Goal: Task Accomplishment & Management: Manage account settings

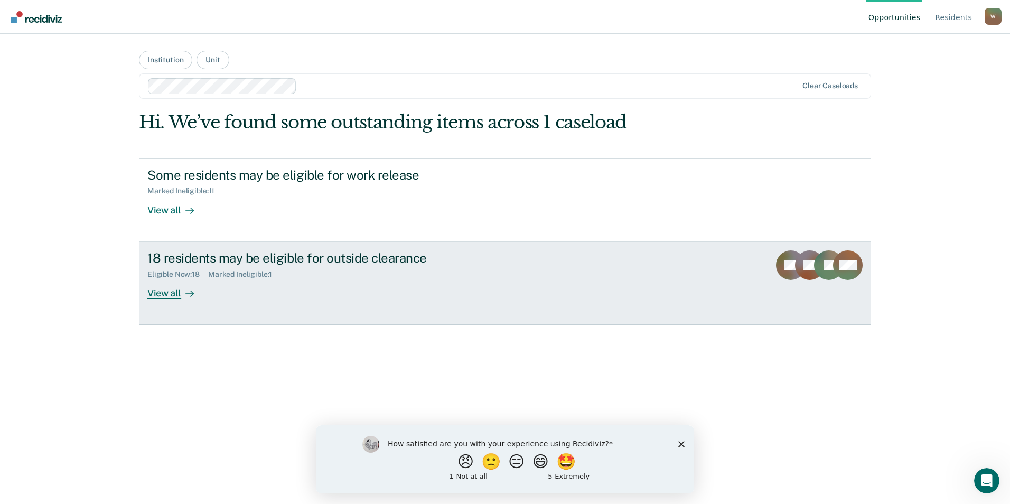
click at [175, 293] on div "View all" at bounding box center [176, 288] width 59 height 21
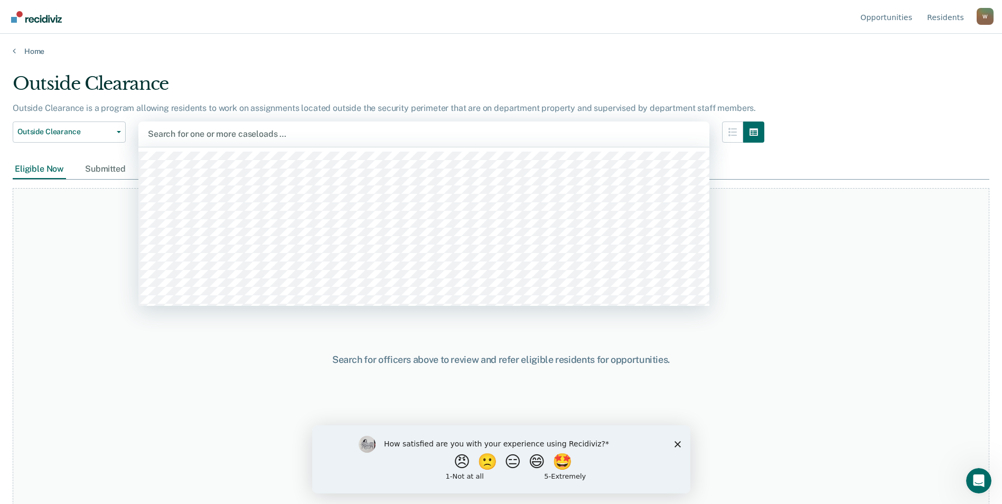
click at [260, 137] on div at bounding box center [424, 134] width 552 height 12
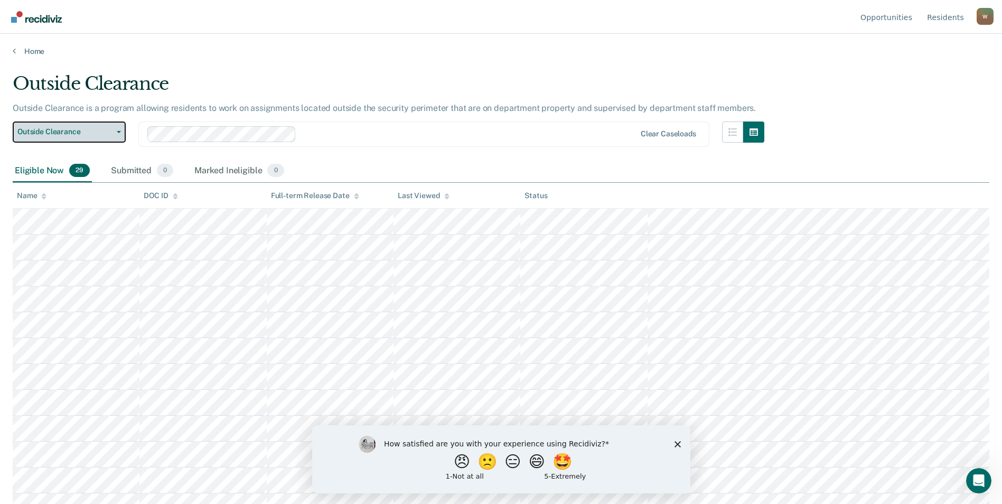
click at [113, 132] on span "button" at bounding box center [117, 132] width 8 height 2
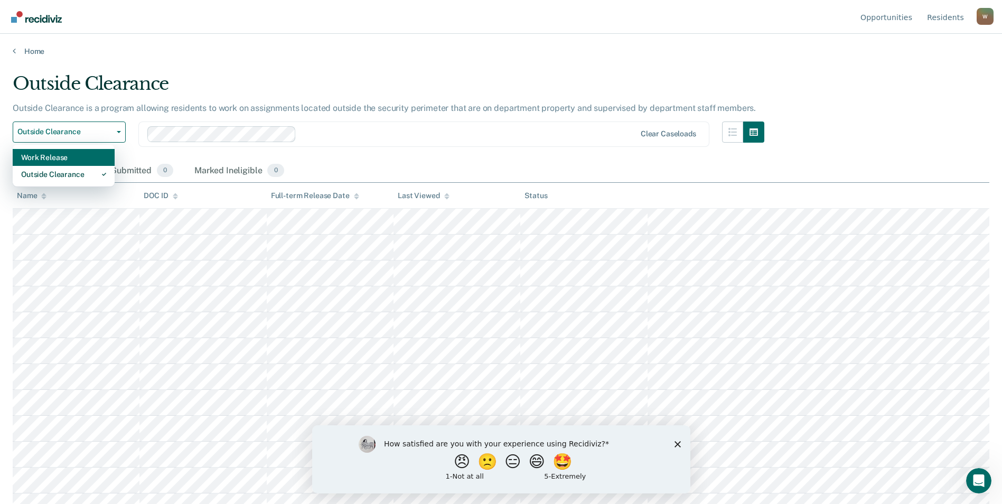
click at [81, 157] on div "Work Release" at bounding box center [63, 157] width 85 height 17
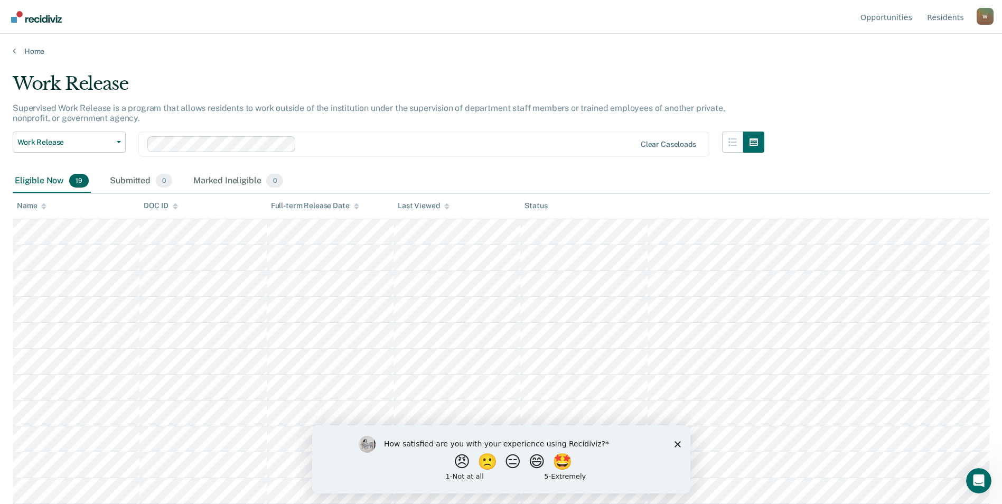
click at [431, 156] on div "Clear caseloads" at bounding box center [423, 144] width 571 height 25
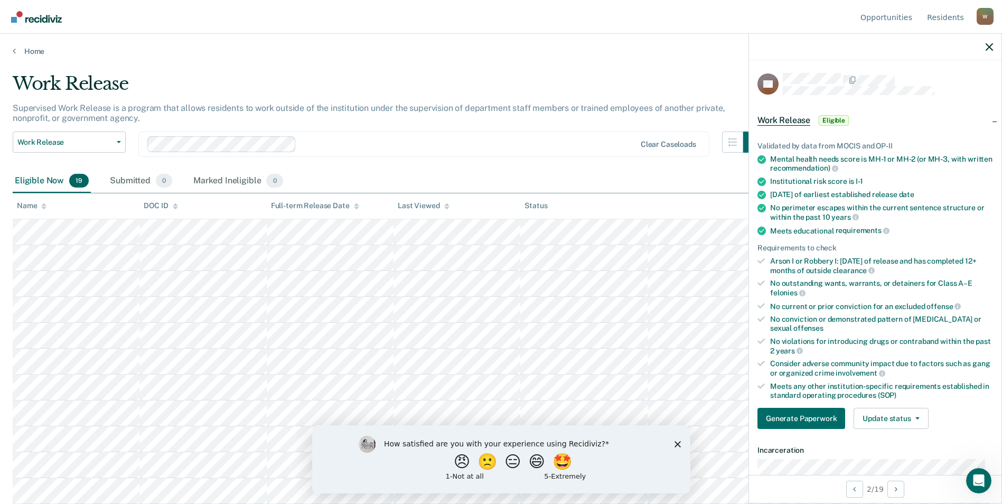
click at [586, 128] on div "Supervised Work Release is a program that allows residents to work outside of t…" at bounding box center [389, 117] width 752 height 29
click at [988, 44] on icon "button" at bounding box center [989, 46] width 7 height 7
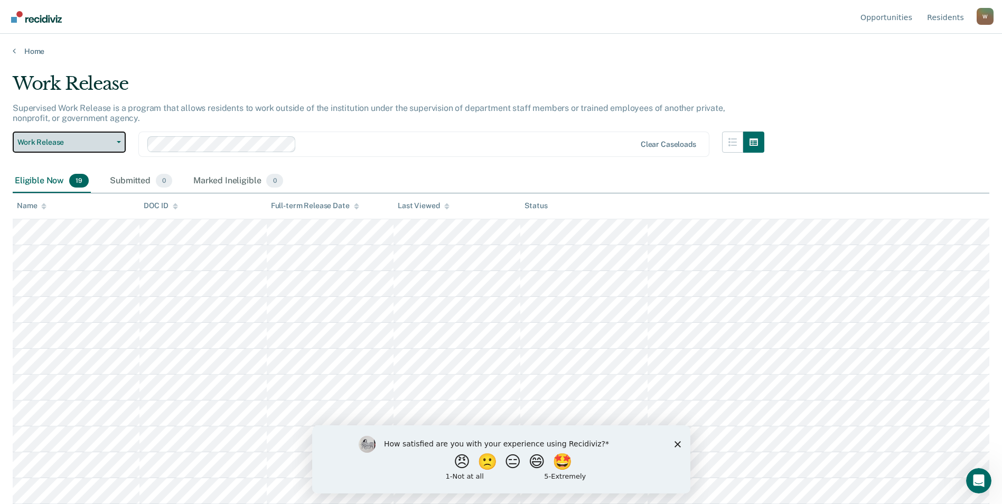
click at [114, 138] on button "Work Release" at bounding box center [69, 142] width 113 height 21
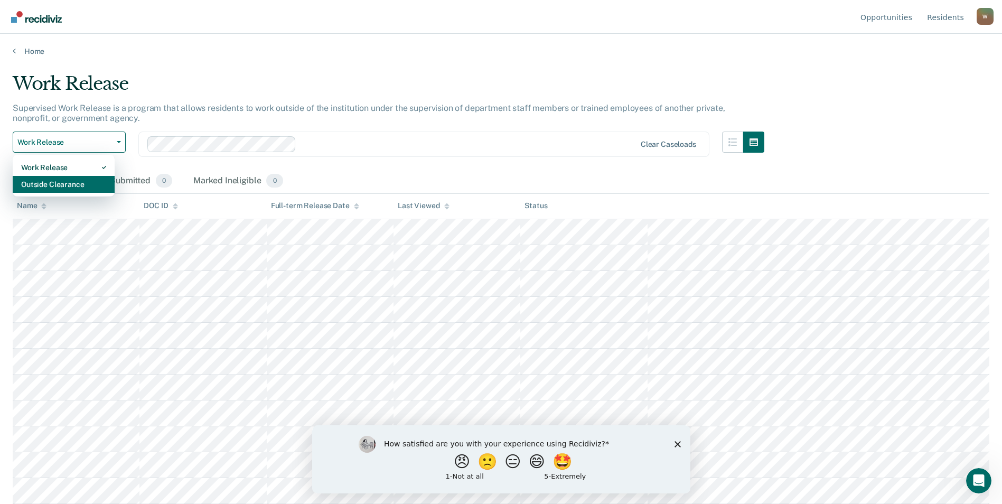
click at [87, 189] on div "Outside Clearance" at bounding box center [63, 184] width 85 height 17
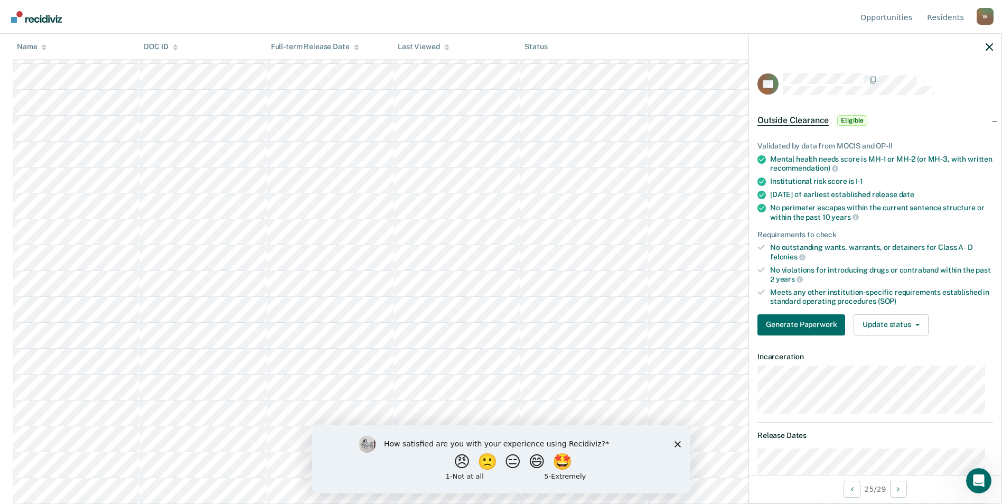
click at [850, 120] on span "Eligible" at bounding box center [852, 120] width 30 height 11
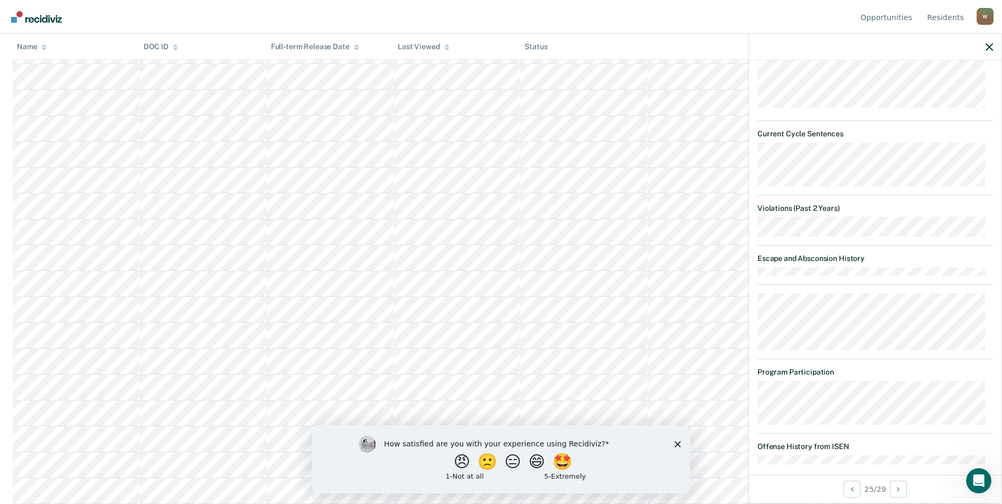
scroll to position [326, 0]
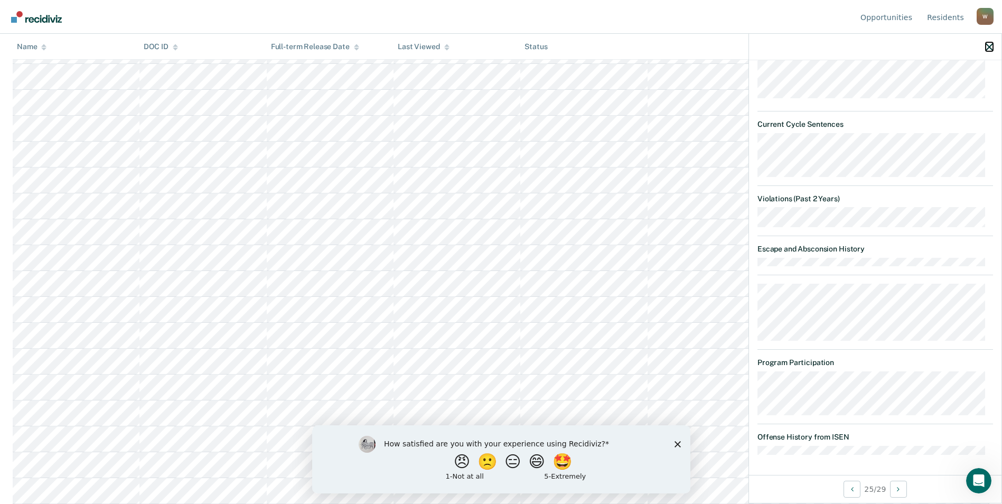
click at [993, 48] on icon "button" at bounding box center [989, 46] width 7 height 7
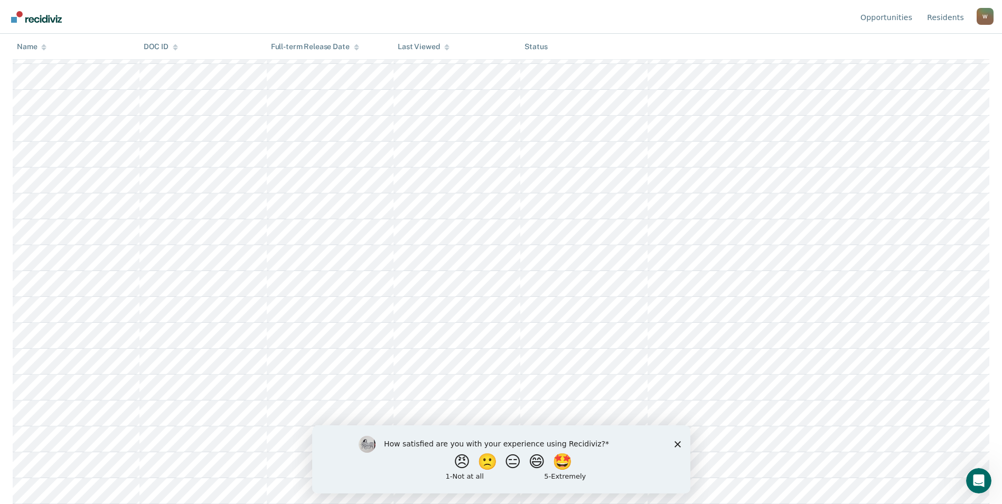
click at [677, 443] on polygon "Close survey" at bounding box center [677, 444] width 6 height 6
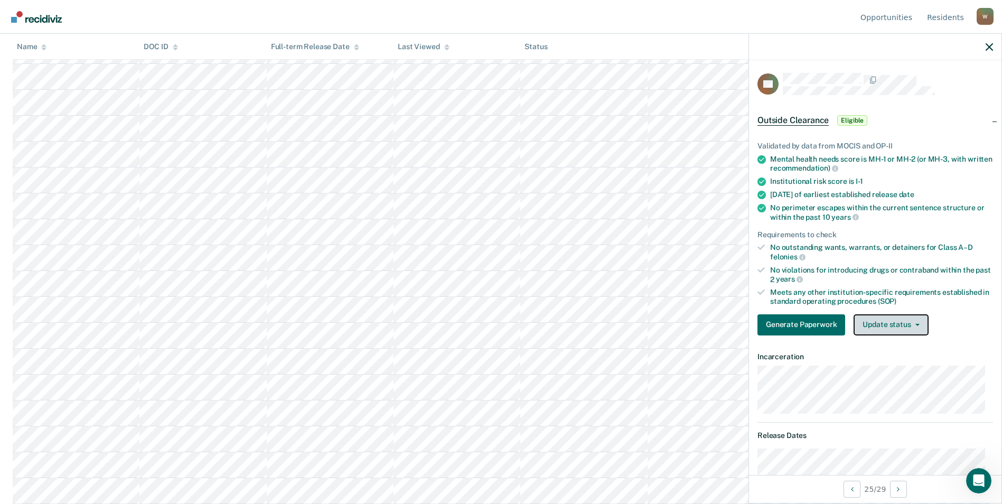
click at [899, 326] on button "Update status" at bounding box center [891, 324] width 74 height 21
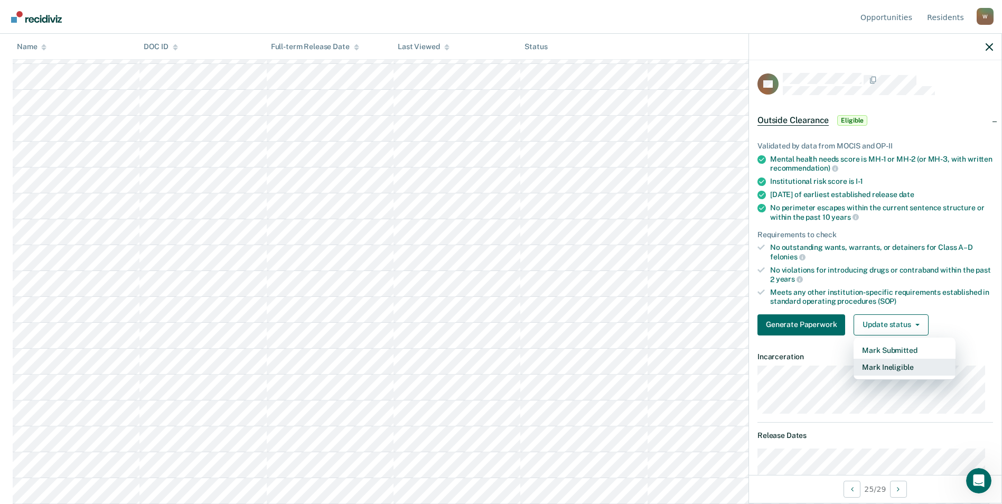
click at [896, 364] on button "Mark Ineligible" at bounding box center [905, 367] width 102 height 17
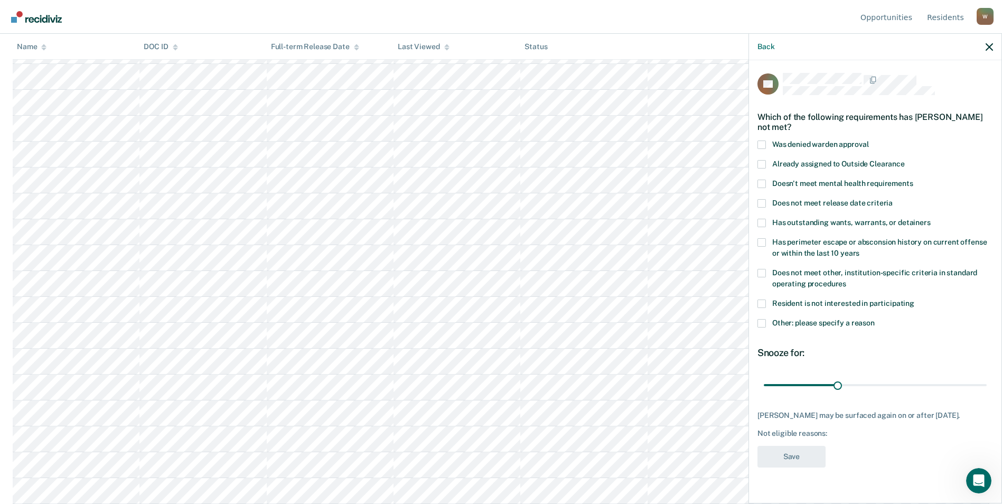
click at [763, 145] on span at bounding box center [762, 145] width 8 height 8
click at [868, 141] on input "Was denied warden approval" at bounding box center [868, 141] width 0 height 0
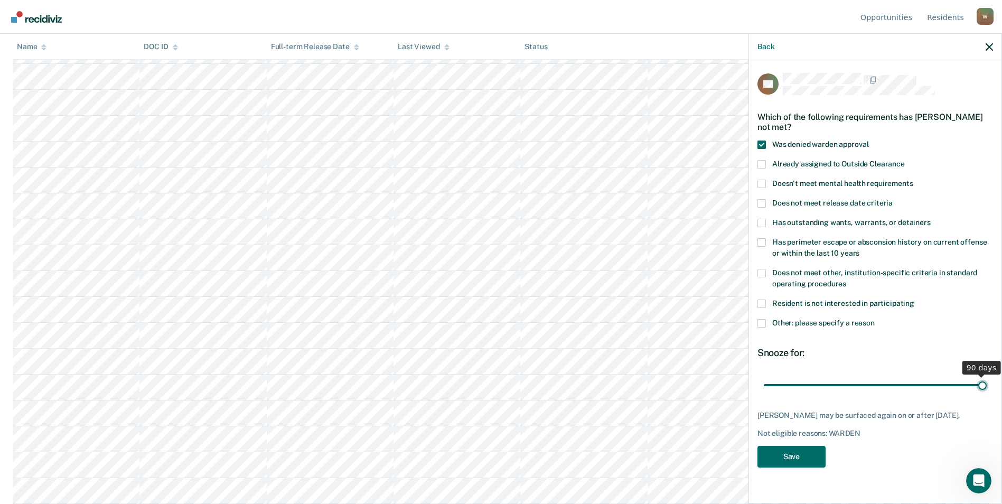
drag, startPoint x: 838, startPoint y: 381, endPoint x: 982, endPoint y: 379, distance: 144.2
type input "90"
click at [982, 379] on input "range" at bounding box center [875, 385] width 223 height 18
click at [791, 458] on button "Save" at bounding box center [792, 457] width 68 height 22
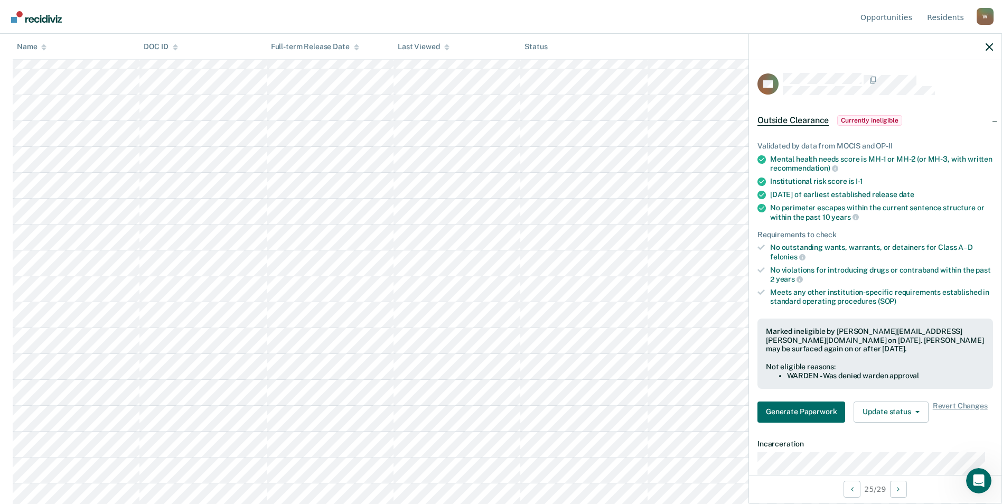
scroll to position [0, 0]
